Goal: Use online tool/utility: Utilize a website feature to perform a specific function

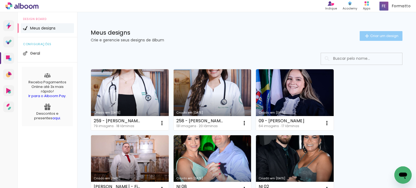
click at [376, 35] on span "Criar um design" at bounding box center [385, 36] width 28 height 4
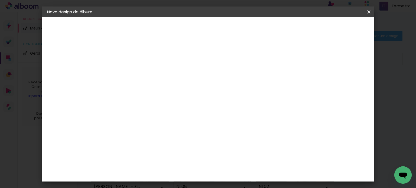
click at [136, 72] on input at bounding box center [136, 73] width 0 height 8
type input "260 - [PERSON_NAME]"
type paper-input "260 - [PERSON_NAME]"
click at [0, 0] on slot "Avançar" at bounding box center [0, 0] width 0 height 0
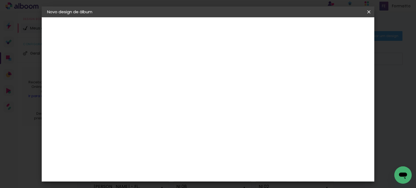
click at [149, 89] on div "Canaan Álbuns" at bounding box center [140, 93] width 17 height 9
click at [0, 0] on slot "Avançar" at bounding box center [0, 0] width 0 height 0
click at [224, 31] on paper-button "Avançar" at bounding box center [211, 28] width 27 height 9
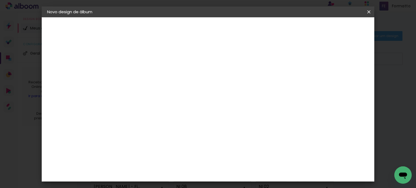
click at [242, 29] on span "Iniciar design" at bounding box center [234, 31] width 15 height 8
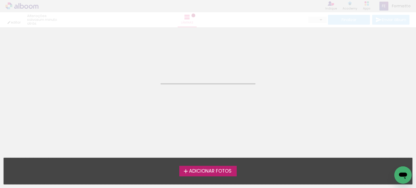
click at [205, 172] on span "Adicionar Fotos" at bounding box center [210, 171] width 43 height 5
click at [0, 0] on input "file" at bounding box center [0, 0] width 0 height 0
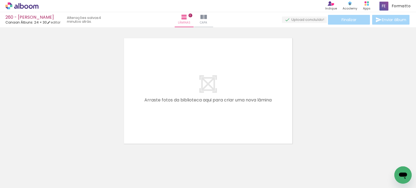
click at [214, 15] on div "Lâminas 0 Capa" at bounding box center [194, 19] width 39 height 15
click at [15, 181] on span "Adicionar Fotos" at bounding box center [19, 181] width 16 height 6
click at [0, 0] on input "file" at bounding box center [0, 0] width 0 height 0
drag, startPoint x: 210, startPoint y: 173, endPoint x: 217, endPoint y: 173, distance: 6.8
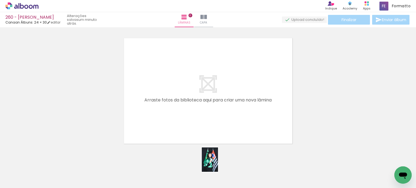
click at [217, 173] on div at bounding box center [208, 170] width 18 height 27
drag, startPoint x: 180, startPoint y: 169, endPoint x: 213, endPoint y: 127, distance: 53.4
click at [210, 113] on quentale-workspace at bounding box center [208, 94] width 416 height 188
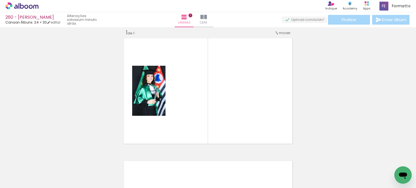
scroll to position [7, 0]
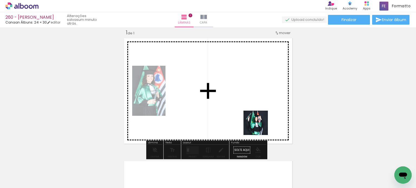
drag, startPoint x: 262, startPoint y: 137, endPoint x: 255, endPoint y: 156, distance: 20.4
click at [258, 121] on quentale-workspace at bounding box center [208, 94] width 416 height 188
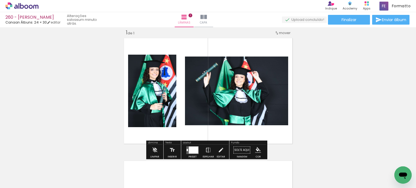
scroll to position [0, 1846]
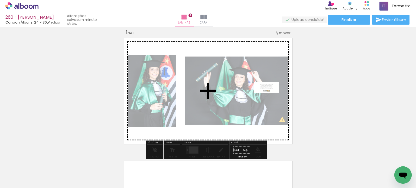
drag, startPoint x: 390, startPoint y: 171, endPoint x: 271, endPoint y: 99, distance: 139.6
click at [271, 99] on quentale-workspace at bounding box center [208, 94] width 416 height 188
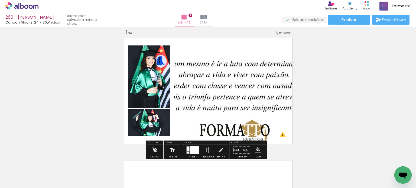
click at [190, 149] on div at bounding box center [194, 150] width 9 height 8
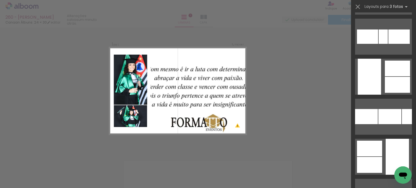
scroll to position [1274, 0]
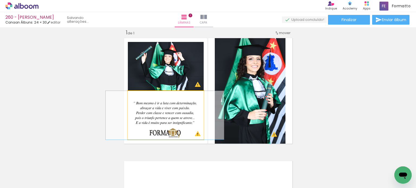
drag, startPoint x: 157, startPoint y: 120, endPoint x: 156, endPoint y: 115, distance: 5.5
click at [157, 115] on quentale-photo at bounding box center [166, 115] width 76 height 49
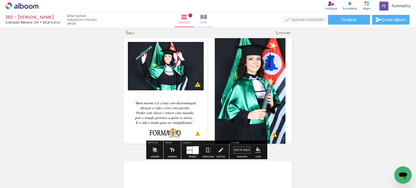
click at [328, 88] on div "Inserir lâmina 1 de 1 O Designbox precisará aumentar a sua imagem em 176% para …" at bounding box center [208, 146] width 416 height 246
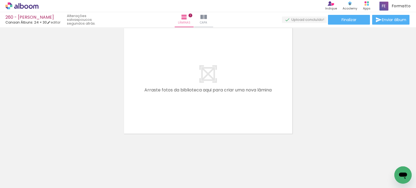
scroll to position [0, 1668]
drag, startPoint x: 181, startPoint y: 171, endPoint x: 166, endPoint y: 103, distance: 68.7
click at [168, 101] on quentale-workspace at bounding box center [208, 94] width 416 height 188
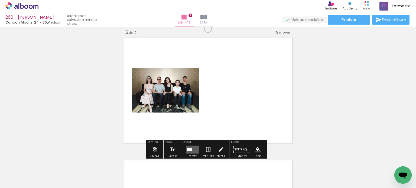
scroll to position [130, 0]
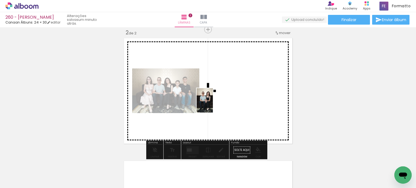
drag, startPoint x: 150, startPoint y: 172, endPoint x: 213, endPoint y: 105, distance: 92.2
click at [213, 105] on quentale-workspace at bounding box center [208, 94] width 416 height 188
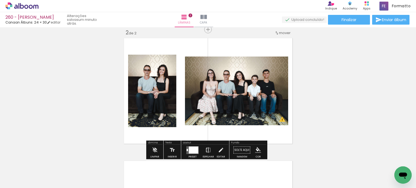
click at [207, 150] on iron-icon at bounding box center [208, 150] width 6 height 11
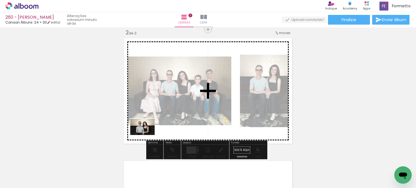
drag, startPoint x: 120, startPoint y: 167, endPoint x: 147, endPoint y: 135, distance: 41.9
click at [147, 135] on quentale-workspace at bounding box center [208, 94] width 416 height 188
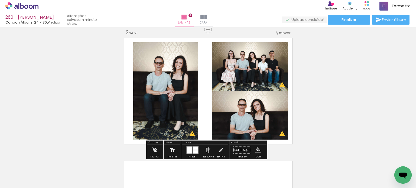
click at [207, 149] on iron-icon at bounding box center [208, 150] width 6 height 11
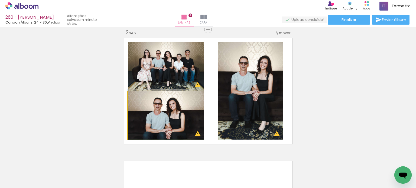
drag, startPoint x: 191, startPoint y: 117, endPoint x: 187, endPoint y: 113, distance: 5.6
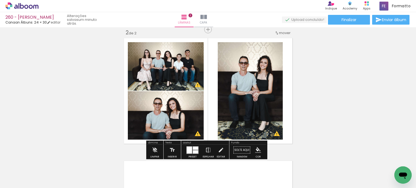
click at [326, 87] on div "Inserir lâmina 1 de 2 Inserir lâmina 2 de 2 O Designbox precisará aumentar a su…" at bounding box center [208, 84] width 416 height 370
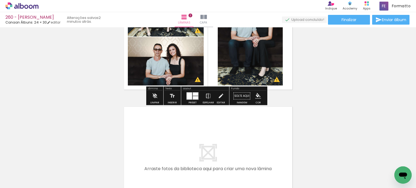
scroll to position [238, 0]
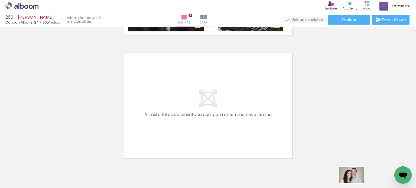
drag, startPoint x: 336, startPoint y: 184, endPoint x: 356, endPoint y: 184, distance: 20.6
click at [0, 0] on slot at bounding box center [0, 0] width 0 height 0
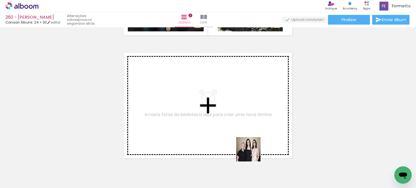
drag, startPoint x: 253, startPoint y: 154, endPoint x: 253, endPoint y: 126, distance: 28.2
click at [253, 126] on quentale-workspace at bounding box center [208, 94] width 416 height 188
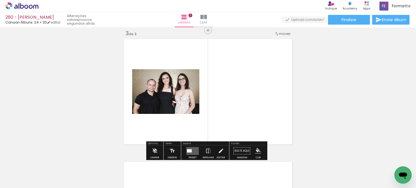
scroll to position [253, 0]
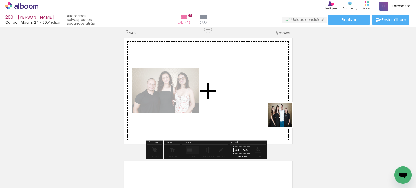
drag, startPoint x: 316, startPoint y: 172, endPoint x: 282, endPoint y: 117, distance: 64.5
click at [282, 118] on quentale-workspace at bounding box center [208, 94] width 416 height 188
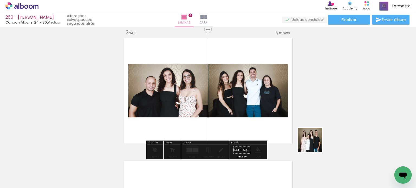
drag, startPoint x: 338, startPoint y: 168, endPoint x: 274, endPoint y: 118, distance: 80.9
click at [275, 118] on quentale-workspace at bounding box center [208, 94] width 416 height 188
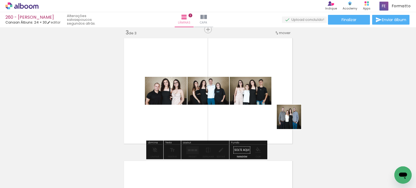
drag, startPoint x: 363, startPoint y: 165, endPoint x: 281, endPoint y: 113, distance: 97.2
click at [281, 113] on quentale-workspace at bounding box center [208, 94] width 416 height 188
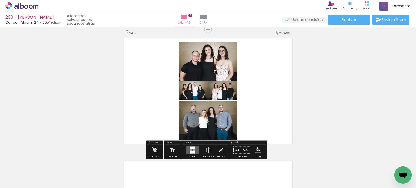
drag, startPoint x: 130, startPoint y: 171, endPoint x: 143, endPoint y: 121, distance: 51.5
click at [143, 121] on quentale-workspace at bounding box center [208, 94] width 416 height 188
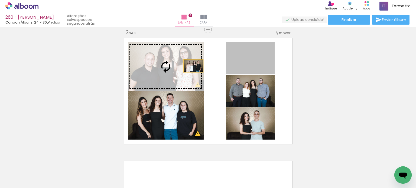
drag, startPoint x: 259, startPoint y: 62, endPoint x: 171, endPoint y: 67, distance: 88.2
click at [0, 0] on slot at bounding box center [0, 0] width 0 height 0
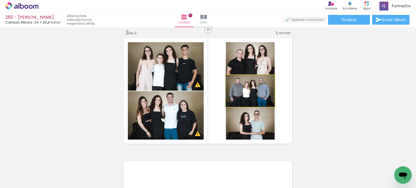
drag, startPoint x: 260, startPoint y: 97, endPoint x: 262, endPoint y: 127, distance: 29.4
click at [0, 0] on slot at bounding box center [0, 0] width 0 height 0
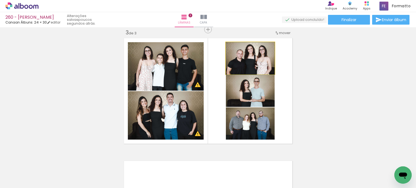
drag, startPoint x: 265, startPoint y: 60, endPoint x: 266, endPoint y: 92, distance: 32.3
click at [0, 0] on slot at bounding box center [0, 0] width 0 height 0
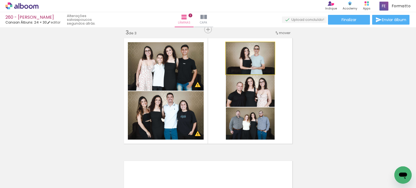
click at [266, 64] on quentale-photo at bounding box center [250, 58] width 49 height 32
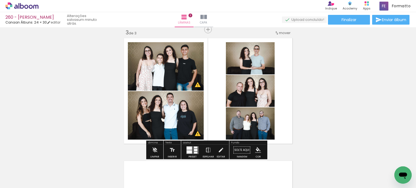
click at [305, 98] on div "Inserir lâmina 1 de 3 Inserir lâmina 2 de 3 Inserir lâmina 3 de 3 O Designbox p…" at bounding box center [208, 22] width 416 height 493
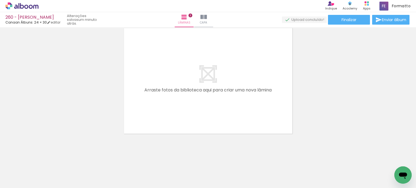
scroll to position [0, 1825]
drag, startPoint x: 149, startPoint y: 161, endPoint x: 173, endPoint y: 136, distance: 35.5
click at [159, 99] on quentale-workspace at bounding box center [208, 94] width 416 height 188
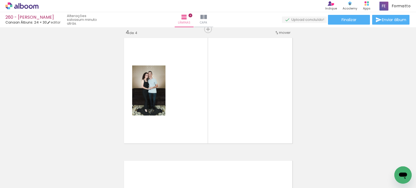
scroll to position [376, 0]
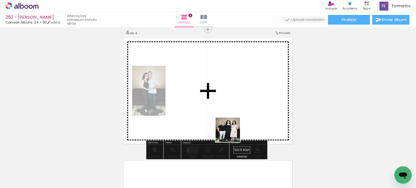
drag, startPoint x: 234, startPoint y: 151, endPoint x: 294, endPoint y: 144, distance: 60.1
click at [232, 115] on quentale-workspace at bounding box center [208, 94] width 416 height 188
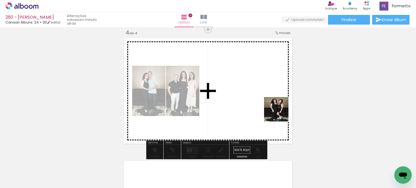
drag, startPoint x: 345, startPoint y: 156, endPoint x: 264, endPoint y: 99, distance: 99.3
click at [266, 103] on quentale-workspace at bounding box center [208, 94] width 416 height 188
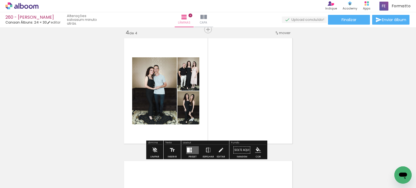
click at [29, 172] on iron-icon at bounding box center [27, 172] width 4 height 4
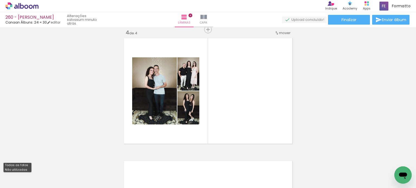
click at [0, 0] on slot "Não utilizadas" at bounding box center [0, 0] width 0 height 0
type input "Não utilizadas"
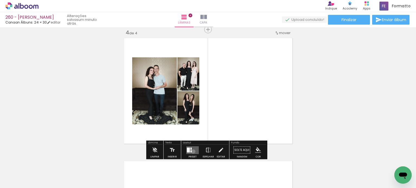
click at [192, 152] on quentale-layouter at bounding box center [193, 150] width 12 height 8
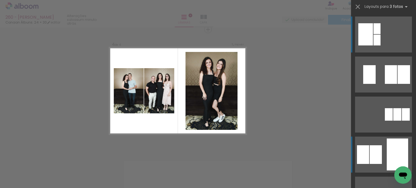
click at [398, 84] on div at bounding box center [404, 74] width 12 height 19
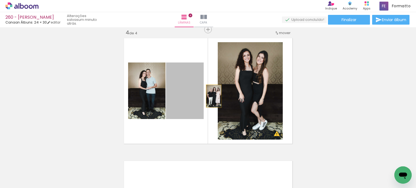
drag, startPoint x: 197, startPoint y: 96, endPoint x: 246, endPoint y: 94, distance: 48.6
click at [0, 0] on slot at bounding box center [0, 0] width 0 height 0
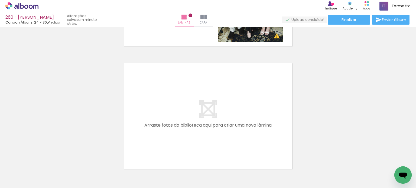
scroll to position [509, 0]
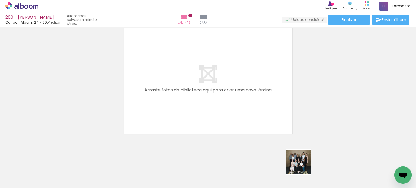
drag, startPoint x: 309, startPoint y: 174, endPoint x: 244, endPoint y: 97, distance: 100.0
click at [256, 116] on quentale-workspace at bounding box center [208, 94] width 416 height 188
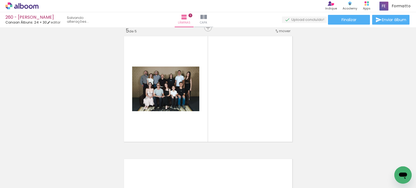
scroll to position [499, 0]
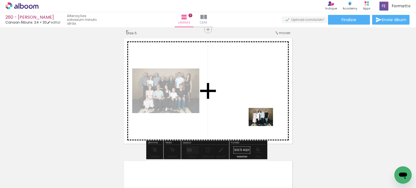
drag, startPoint x: 388, startPoint y: 170, endPoint x: 265, endPoint y: 125, distance: 131.4
click at [264, 124] on quentale-workspace at bounding box center [208, 94] width 416 height 188
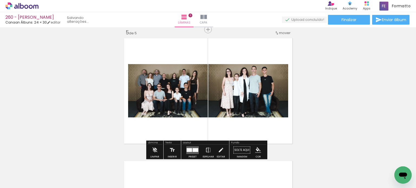
scroll to position [0, 1360]
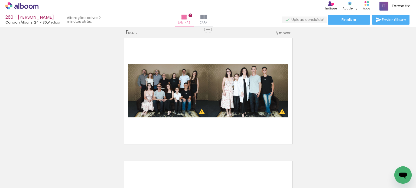
click at [112, 160] on iron-icon at bounding box center [110, 159] width 6 height 6
click at [143, 160] on iron-icon at bounding box center [140, 159] width 6 height 6
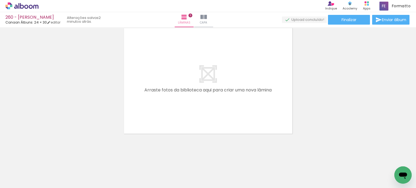
scroll to position [0, 786]
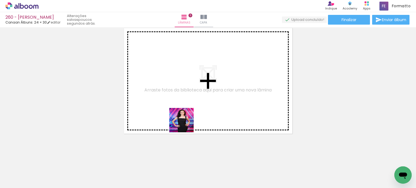
drag, startPoint x: 184, startPoint y: 154, endPoint x: 185, endPoint y: 96, distance: 58.3
click at [185, 97] on quentale-workspace at bounding box center [208, 94] width 416 height 188
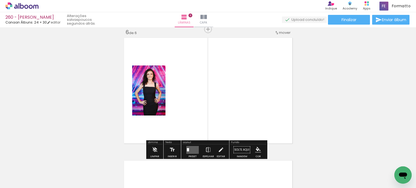
scroll to position [622, 0]
drag, startPoint x: 182, startPoint y: 168, endPoint x: 198, endPoint y: 97, distance: 73.0
click at [197, 95] on quentale-workspace at bounding box center [208, 94] width 416 height 188
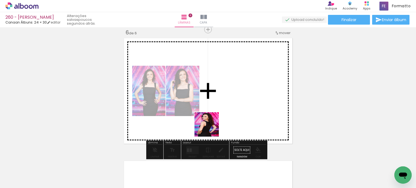
drag, startPoint x: 211, startPoint y: 129, endPoint x: 225, endPoint y: 105, distance: 27.4
click at [224, 103] on quentale-workspace at bounding box center [208, 94] width 416 height 188
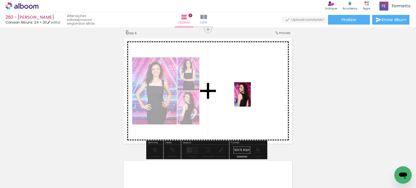
drag, startPoint x: 185, startPoint y: 173, endPoint x: 251, endPoint y: 99, distance: 99.5
click at [251, 99] on quentale-workspace at bounding box center [208, 94] width 416 height 188
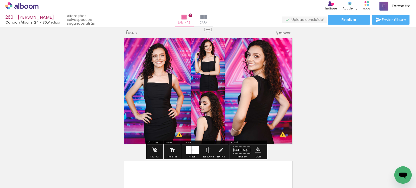
click at [187, 151] on div at bounding box center [189, 150] width 5 height 8
click at [0, 0] on div "Confirmar Cancelar" at bounding box center [0, 0] width 0 height 0
click at [194, 150] on div at bounding box center [196, 150] width 5 height 8
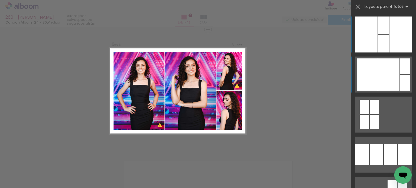
click at [388, 76] on div at bounding box center [389, 75] width 21 height 32
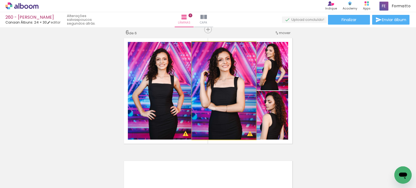
drag, startPoint x: 227, startPoint y: 82, endPoint x: 235, endPoint y: 82, distance: 8.4
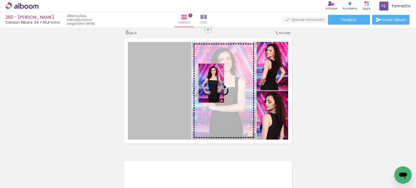
drag, startPoint x: 165, startPoint y: 85, endPoint x: 221, endPoint y: 83, distance: 56.4
click at [0, 0] on slot at bounding box center [0, 0] width 0 height 0
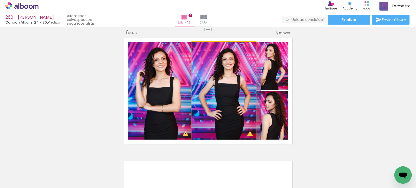
drag, startPoint x: 219, startPoint y: 84, endPoint x: 227, endPoint y: 84, distance: 7.9
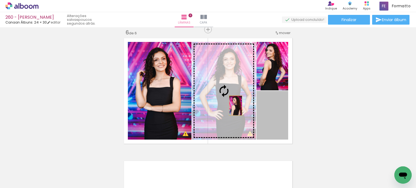
drag, startPoint x: 262, startPoint y: 120, endPoint x: 222, endPoint y: 97, distance: 46.4
click at [0, 0] on slot at bounding box center [0, 0] width 0 height 0
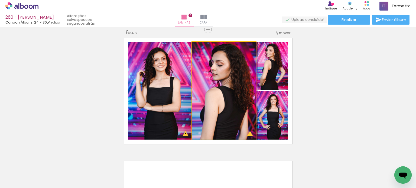
drag, startPoint x: 225, startPoint y: 77, endPoint x: 234, endPoint y: 77, distance: 9.2
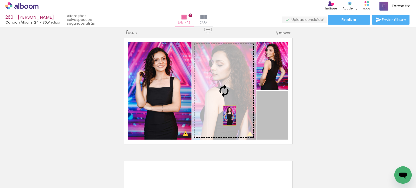
drag, startPoint x: 246, startPoint y: 121, endPoint x: 222, endPoint y: 113, distance: 25.3
click at [0, 0] on slot at bounding box center [0, 0] width 0 height 0
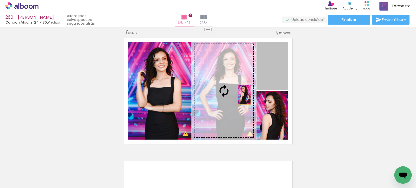
drag, startPoint x: 273, startPoint y: 68, endPoint x: 217, endPoint y: 106, distance: 67.6
click at [0, 0] on slot at bounding box center [0, 0] width 0 height 0
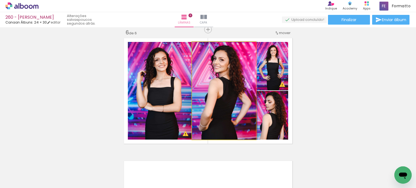
drag, startPoint x: 220, startPoint y: 101, endPoint x: 230, endPoint y: 99, distance: 10.2
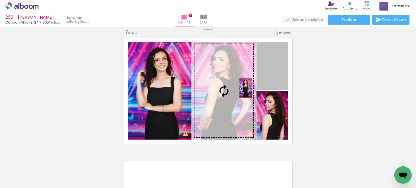
drag, startPoint x: 262, startPoint y: 78, endPoint x: 227, endPoint y: 93, distance: 39.0
click at [0, 0] on slot at bounding box center [0, 0] width 0 height 0
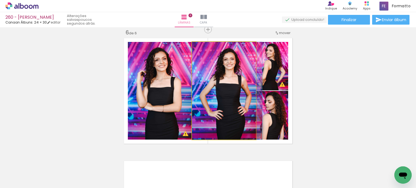
drag, startPoint x: 221, startPoint y: 96, endPoint x: 231, endPoint y: 91, distance: 11.2
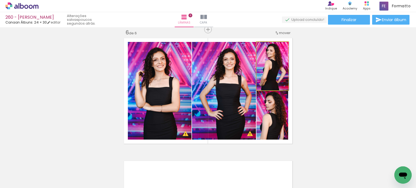
drag, startPoint x: 279, startPoint y: 78, endPoint x: 283, endPoint y: 81, distance: 5.3
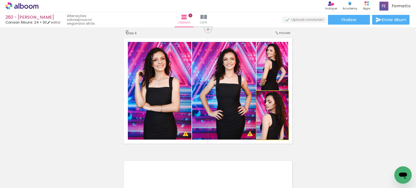
drag, startPoint x: 280, startPoint y: 119, endPoint x: 285, endPoint y: 117, distance: 5.7
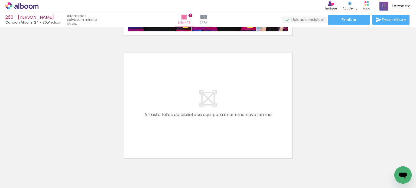
scroll to position [0, 527]
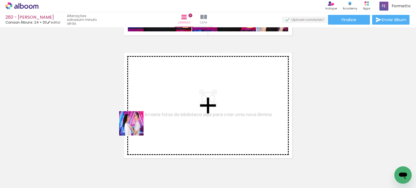
drag, startPoint x: 105, startPoint y: 166, endPoint x: 136, endPoint y: 126, distance: 51.4
click at [136, 126] on quentale-workspace at bounding box center [208, 94] width 416 height 188
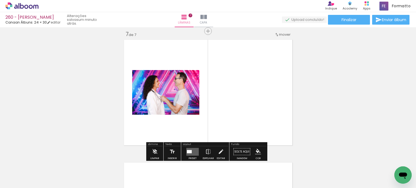
scroll to position [745, 0]
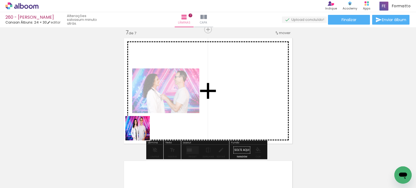
drag, startPoint x: 140, startPoint y: 152, endPoint x: 141, endPoint y: 139, distance: 13.0
click at [142, 132] on quentale-workspace at bounding box center [208, 94] width 416 height 188
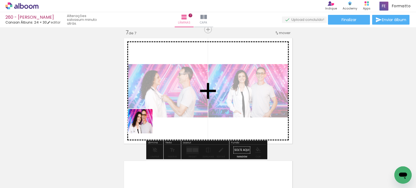
drag, startPoint x: 141, startPoint y: 146, endPoint x: 128, endPoint y: 146, distance: 13.3
click at [145, 118] on quentale-workspace at bounding box center [208, 94] width 416 height 188
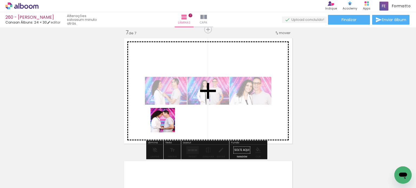
drag, startPoint x: 111, startPoint y: 169, endPoint x: 167, endPoint y: 124, distance: 72.4
click at [167, 124] on quentale-workspace at bounding box center [208, 94] width 416 height 188
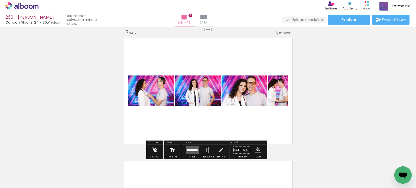
click at [191, 146] on div at bounding box center [192, 150] width 15 height 11
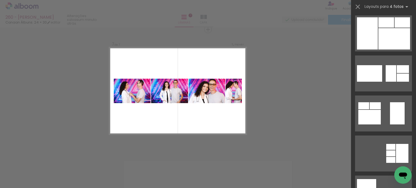
scroll to position [116, 0]
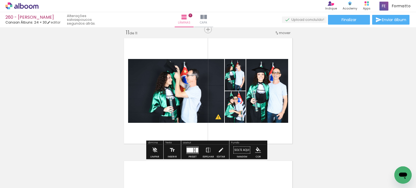
scroll to position [0, 612]
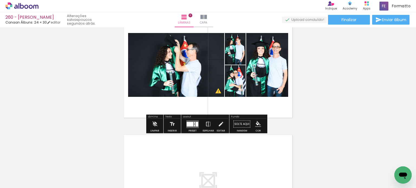
scroll to position [1371, 0]
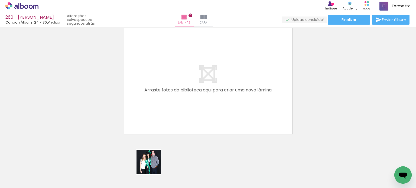
drag, startPoint x: 151, startPoint y: 171, endPoint x: 167, endPoint y: 95, distance: 77.8
click at [167, 94] on quentale-workspace at bounding box center [208, 94] width 416 height 188
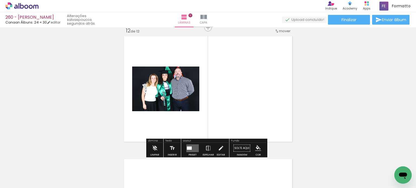
scroll to position [1361, 0]
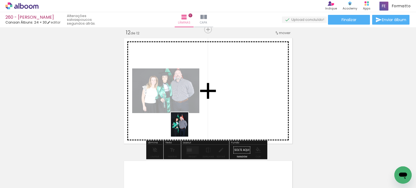
drag, startPoint x: 182, startPoint y: 172, endPoint x: 187, endPoint y: 129, distance: 43.7
click at [187, 129] on quentale-workspace at bounding box center [208, 94] width 416 height 188
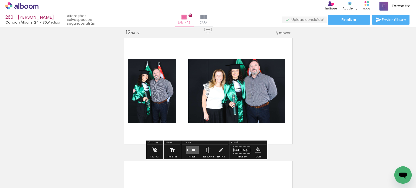
scroll to position [0, 571]
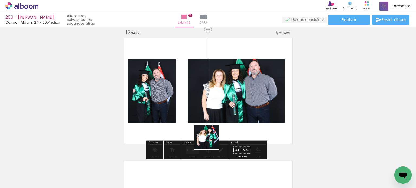
drag, startPoint x: 216, startPoint y: 169, endPoint x: 207, endPoint y: 124, distance: 45.6
click at [207, 124] on quentale-workspace at bounding box center [208, 94] width 416 height 188
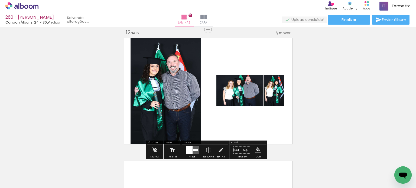
scroll to position [0, 540]
click at [195, 149] on quentale-layouter at bounding box center [193, 150] width 12 height 8
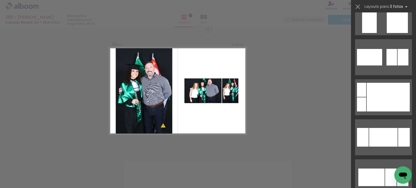
scroll to position [0, 0]
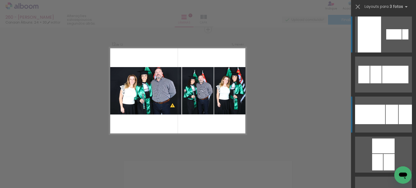
click at [403, 114] on div at bounding box center [405, 115] width 13 height 20
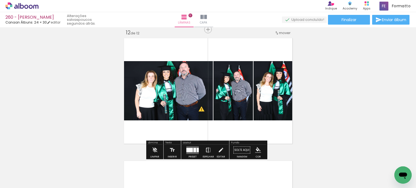
click at [205, 147] on iron-icon at bounding box center [208, 150] width 6 height 11
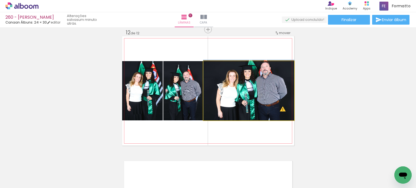
drag, startPoint x: 235, startPoint y: 97, endPoint x: 231, endPoint y: 94, distance: 4.5
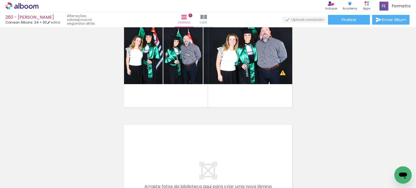
scroll to position [1385, 0]
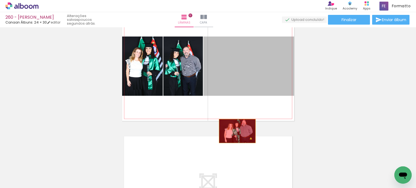
drag, startPoint x: 243, startPoint y: 66, endPoint x: 232, endPoint y: 171, distance: 105.7
click at [233, 171] on quentale-workspace at bounding box center [208, 94] width 416 height 188
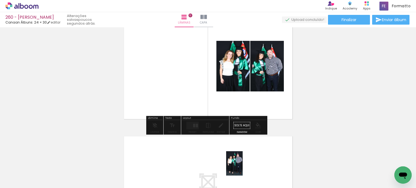
drag, startPoint x: 247, startPoint y: 169, endPoint x: 243, endPoint y: 169, distance: 4.1
click at [243, 169] on div at bounding box center [243, 170] width 18 height 27
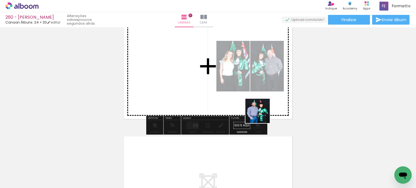
drag, startPoint x: 275, startPoint y: 171, endPoint x: 261, endPoint y: 113, distance: 60.6
click at [259, 99] on quentale-workspace at bounding box center [208, 94] width 416 height 188
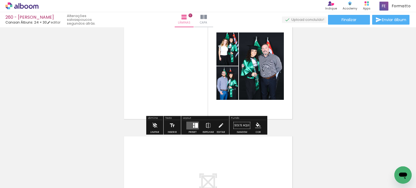
drag, startPoint x: 304, startPoint y: 174, endPoint x: 269, endPoint y: 112, distance: 71.8
click at [258, 95] on quentale-workspace at bounding box center [208, 94] width 416 height 188
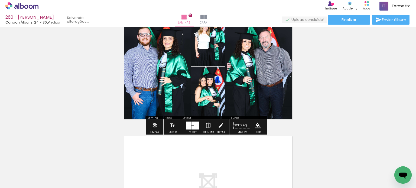
scroll to position [0, 510]
drag, startPoint x: 364, startPoint y: 171, endPoint x: 301, endPoint y: 126, distance: 78.0
click at [302, 126] on quentale-workspace at bounding box center [208, 94] width 416 height 188
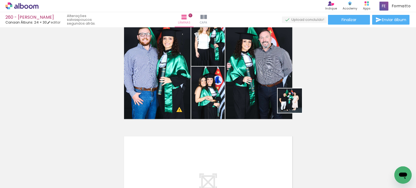
drag, startPoint x: 367, startPoint y: 171, endPoint x: 302, endPoint y: 109, distance: 90.1
click at [264, 85] on quentale-workspace at bounding box center [208, 94] width 416 height 188
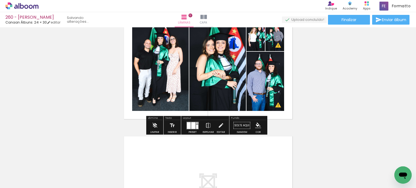
scroll to position [0, 480]
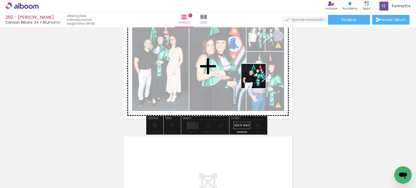
drag, startPoint x: 392, startPoint y: 161, endPoint x: 250, endPoint y: 75, distance: 165.6
click at [250, 75] on quentale-workspace at bounding box center [208, 94] width 416 height 188
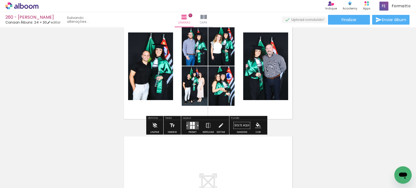
scroll to position [0, 449]
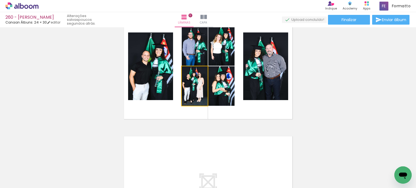
drag, startPoint x: 196, startPoint y: 98, endPoint x: 149, endPoint y: 78, distance: 52.0
click at [0, 0] on slot at bounding box center [0, 0] width 0 height 0
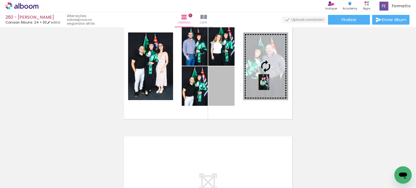
drag, startPoint x: 224, startPoint y: 99, endPoint x: 262, endPoint y: 82, distance: 40.9
click at [0, 0] on slot at bounding box center [0, 0] width 0 height 0
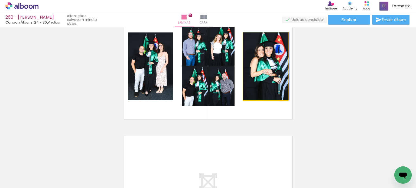
drag, startPoint x: 260, startPoint y: 88, endPoint x: 262, endPoint y: 92, distance: 4.6
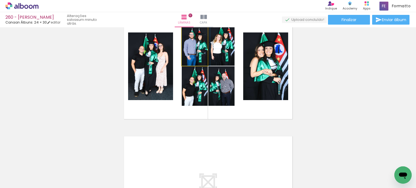
drag, startPoint x: 189, startPoint y: 54, endPoint x: 190, endPoint y: 57, distance: 3.5
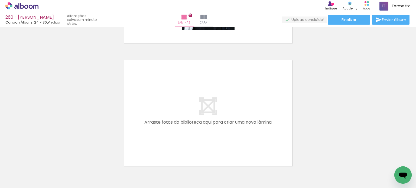
scroll to position [1494, 0]
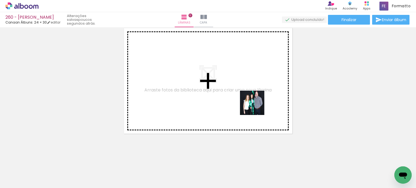
drag, startPoint x: 308, startPoint y: 174, endPoint x: 278, endPoint y: 114, distance: 67.4
click at [247, 94] on quentale-workspace at bounding box center [208, 94] width 416 height 188
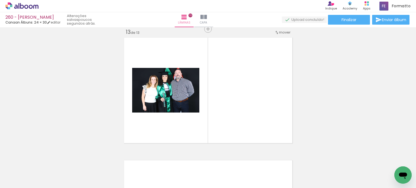
scroll to position [1484, 0]
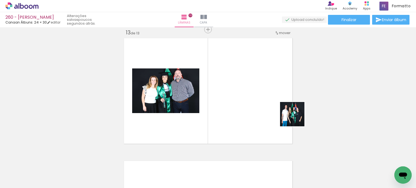
drag, startPoint x: 363, startPoint y: 165, endPoint x: 266, endPoint y: 98, distance: 117.9
click at [266, 98] on quentale-workspace at bounding box center [208, 94] width 416 height 188
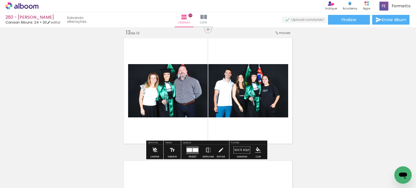
scroll to position [0, 388]
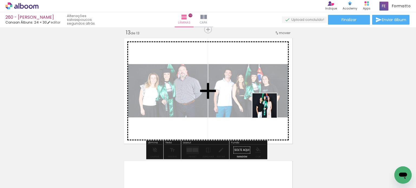
drag, startPoint x: 333, startPoint y: 136, endPoint x: 258, endPoint y: 105, distance: 81.4
click at [258, 105] on quentale-workspace at bounding box center [208, 94] width 416 height 188
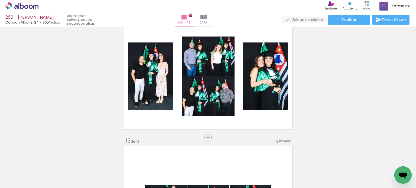
scroll to position [1484, 0]
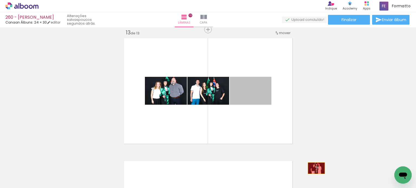
drag, startPoint x: 259, startPoint y: 93, endPoint x: 303, endPoint y: 163, distance: 82.4
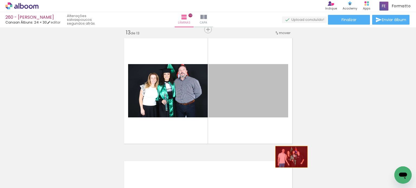
drag, startPoint x: 252, startPoint y: 105, endPoint x: 335, endPoint y: 192, distance: 119.7
click at [335, 188] on html "link( href="../../bower_components/polymer/polymer.html" rel="import" ) picture…" at bounding box center [208, 94] width 416 height 188
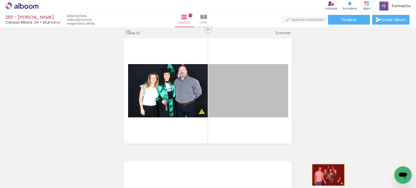
drag, startPoint x: 253, startPoint y: 102, endPoint x: 293, endPoint y: 163, distance: 72.7
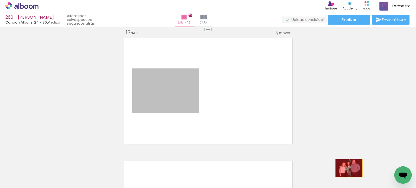
drag, startPoint x: 191, startPoint y: 96, endPoint x: 347, endPoint y: 168, distance: 172.0
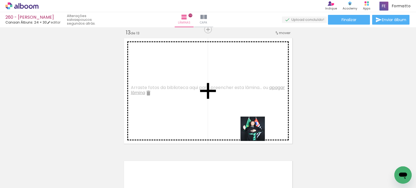
click at [249, 117] on quentale-workspace at bounding box center [208, 94] width 416 height 188
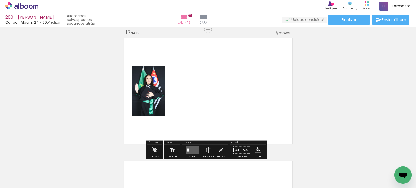
drag, startPoint x: 269, startPoint y: 144, endPoint x: 262, endPoint y: 124, distance: 21.4
click at [257, 110] on quentale-workspace at bounding box center [208, 94] width 416 height 188
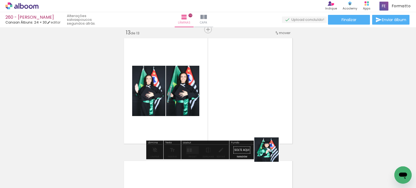
drag, startPoint x: 271, startPoint y: 154, endPoint x: 266, endPoint y: 126, distance: 28.7
click at [258, 106] on quentale-workspace at bounding box center [208, 94] width 416 height 188
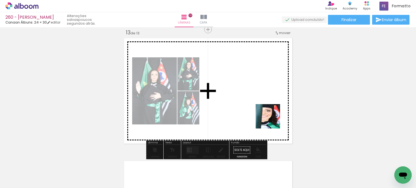
drag, startPoint x: 272, startPoint y: 121, endPoint x: 266, endPoint y: 91, distance: 30.3
click at [266, 91] on quentale-workspace at bounding box center [208, 94] width 416 height 188
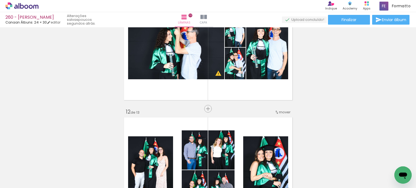
scroll to position [1348, 0]
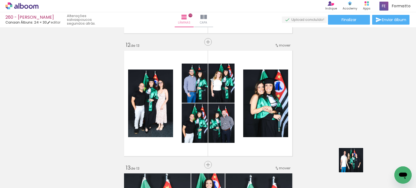
drag, startPoint x: 355, startPoint y: 165, endPoint x: 272, endPoint y: 123, distance: 92.9
click at [271, 120] on quentale-workspace at bounding box center [208, 94] width 416 height 188
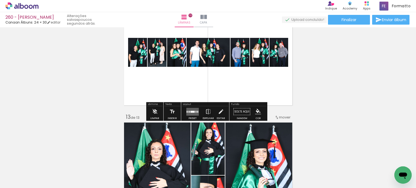
scroll to position [1402, 0]
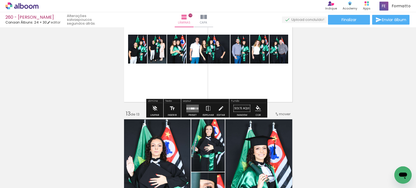
click at [191, 112] on quentale-layouter at bounding box center [193, 109] width 12 height 8
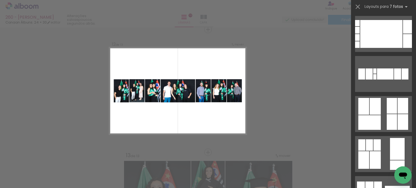
scroll to position [81, 0]
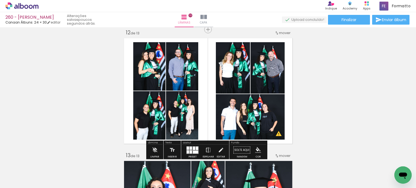
click at [191, 150] on quentale-layouter at bounding box center [193, 150] width 12 height 8
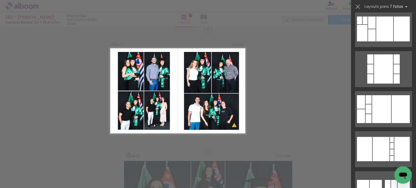
scroll to position [676, 0]
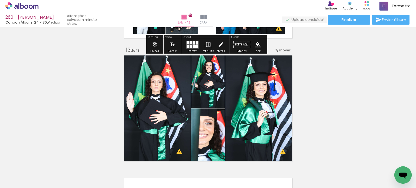
scroll to position [1496, 0]
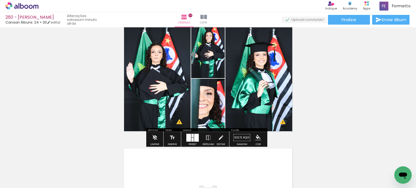
click at [187, 139] on div at bounding box center [189, 138] width 5 height 8
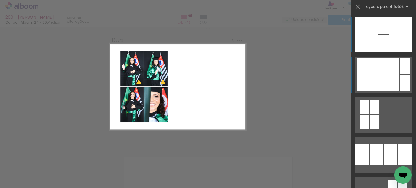
scroll to position [1484, 0]
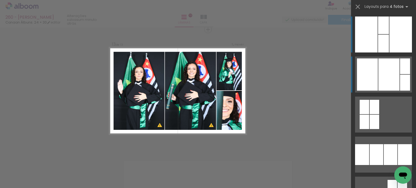
click at [389, 83] on div at bounding box center [389, 75] width 21 height 32
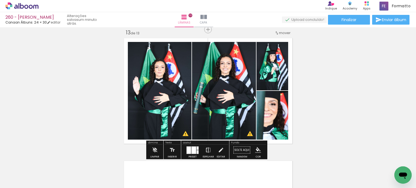
click at [207, 150] on iron-icon at bounding box center [208, 150] width 6 height 11
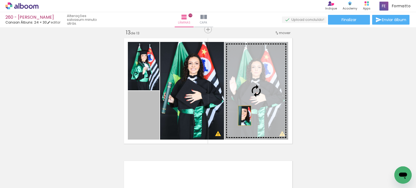
drag, startPoint x: 147, startPoint y: 116, endPoint x: 250, endPoint y: 115, distance: 103.6
click at [0, 0] on slot at bounding box center [0, 0] width 0 height 0
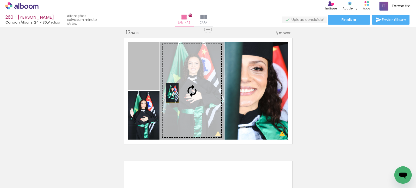
drag, startPoint x: 150, startPoint y: 81, endPoint x: 173, endPoint y: 94, distance: 26.0
click at [0, 0] on slot at bounding box center [0, 0] width 0 height 0
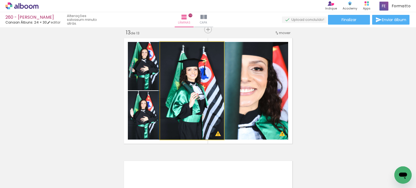
drag, startPoint x: 183, startPoint y: 89, endPoint x: 176, endPoint y: 82, distance: 9.8
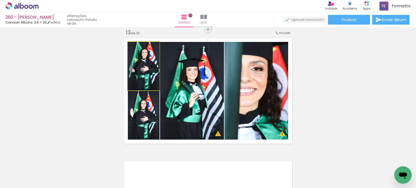
click at [149, 77] on quentale-photo at bounding box center [144, 66] width 32 height 49
drag, startPoint x: 150, startPoint y: 78, endPoint x: 150, endPoint y: 110, distance: 32.3
click at [0, 0] on slot at bounding box center [0, 0] width 0 height 0
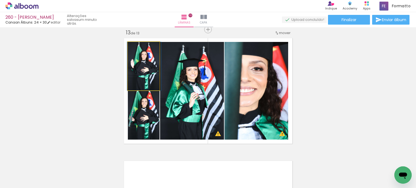
drag, startPoint x: 152, startPoint y: 77, endPoint x: 153, endPoint y: 72, distance: 4.9
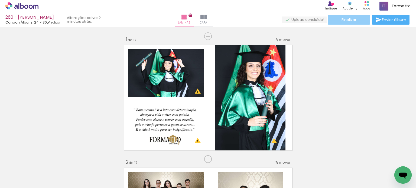
scroll to position [1976, 0]
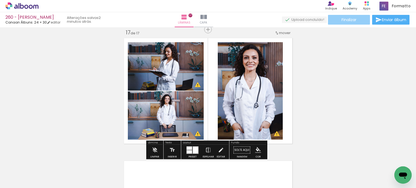
click at [339, 19] on paper-button "Finalizar" at bounding box center [349, 20] width 42 height 10
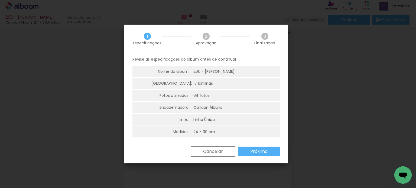
click at [0, 0] on slot "Próximo" at bounding box center [0, 0] width 0 height 0
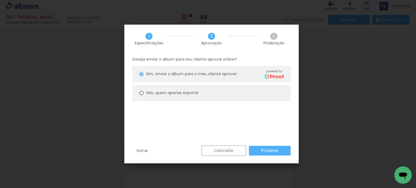
click at [140, 76] on div at bounding box center [141, 74] width 4 height 4
type paper-radio-button "on"
click at [0, 0] on slot "Próximo" at bounding box center [0, 0] width 0 height 0
type input "Alta, 300 DPI"
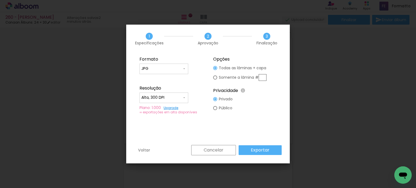
click at [0, 0] on slot "Exportar" at bounding box center [0, 0] width 0 height 0
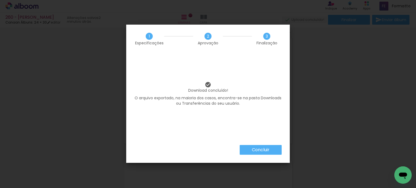
click at [0, 0] on slot "Concluir" at bounding box center [0, 0] width 0 height 0
